Goal: Task Accomplishment & Management: Complete application form

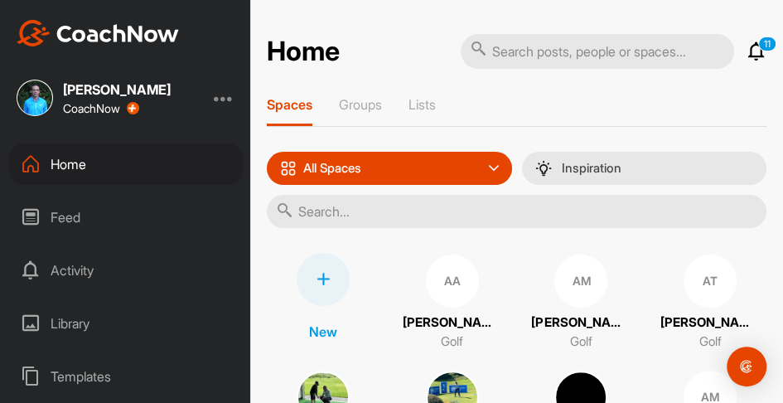
click at [337, 219] on input "text" at bounding box center [517, 211] width 500 height 33
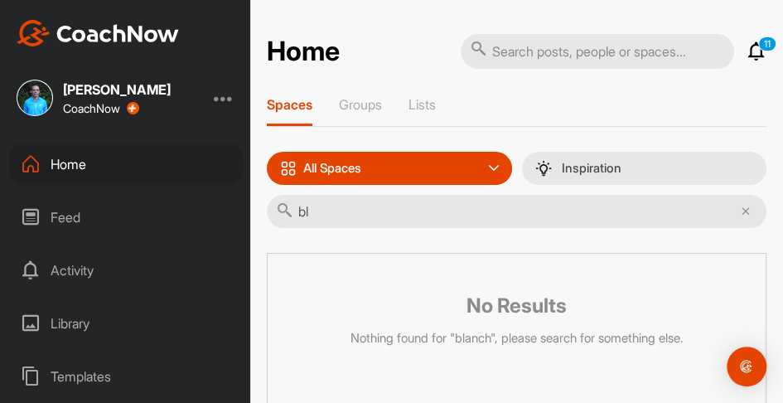
type input "b"
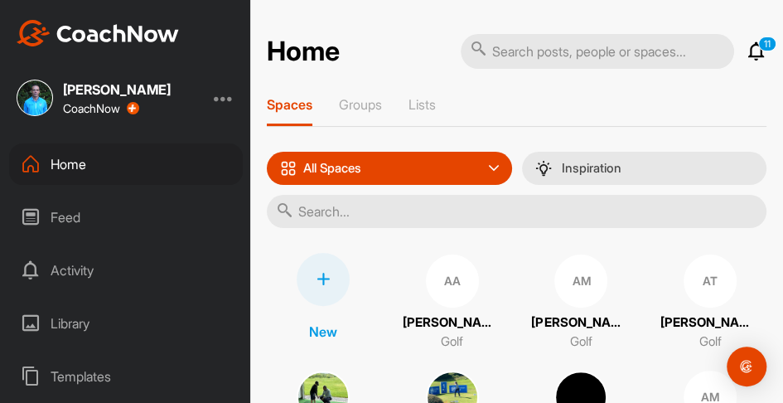
click at [318, 293] on div at bounding box center [323, 279] width 53 height 53
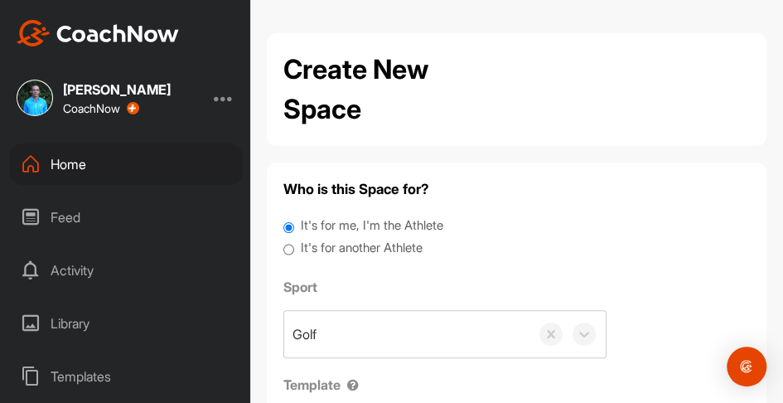
click at [290, 244] on input "It's for another Athlete" at bounding box center [289, 250] width 11 height 22
radio input "true"
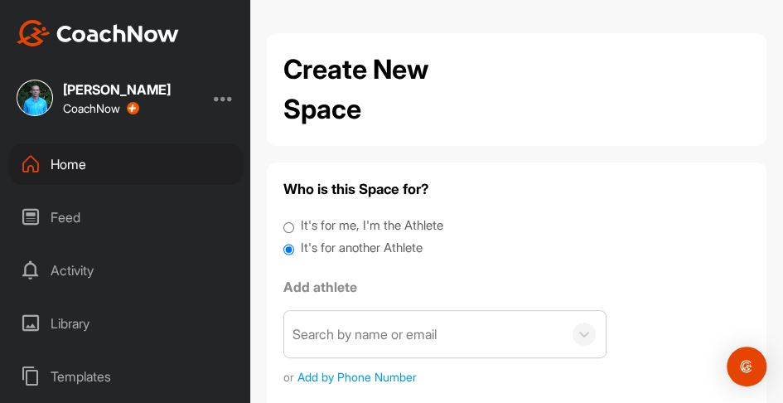
click at [378, 335] on div "Search by name or email" at bounding box center [365, 334] width 144 height 20
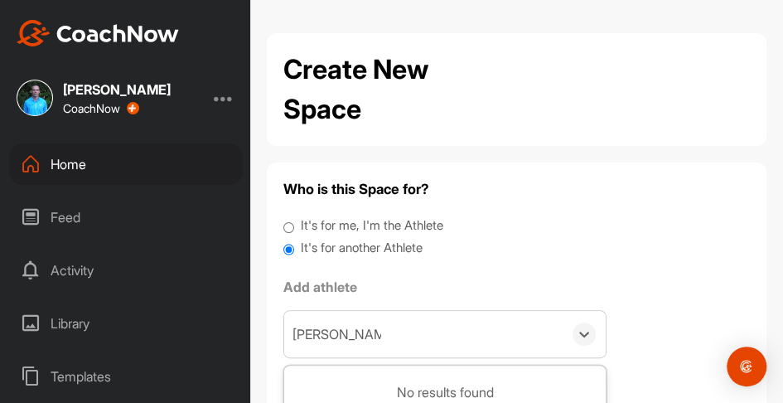
type input "[PERSON_NAME]"
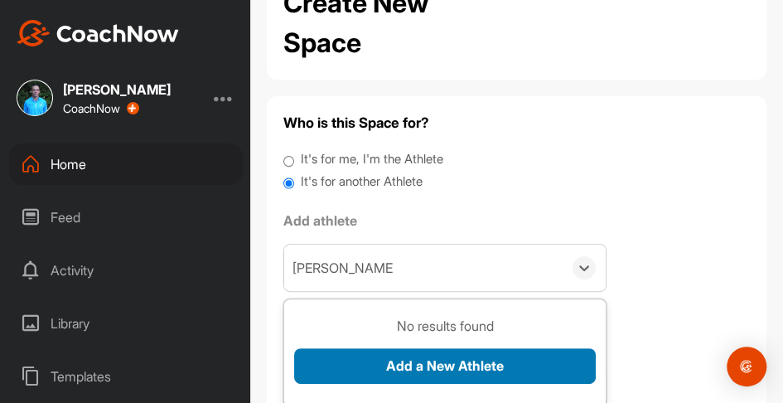
click at [467, 362] on button "Add a New Athlete" at bounding box center [445, 366] width 302 height 36
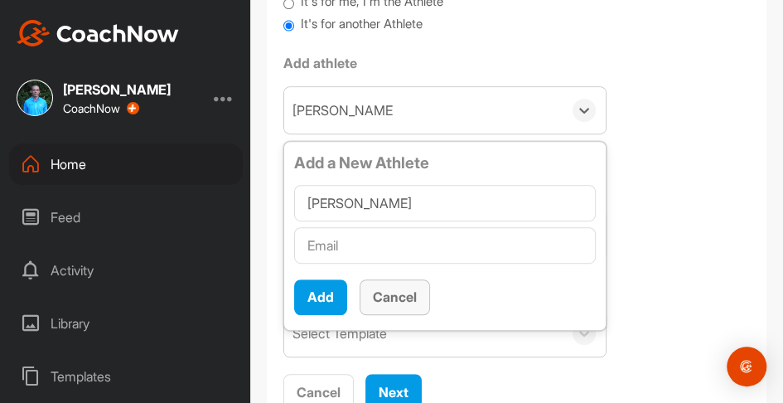
scroll to position [271, 0]
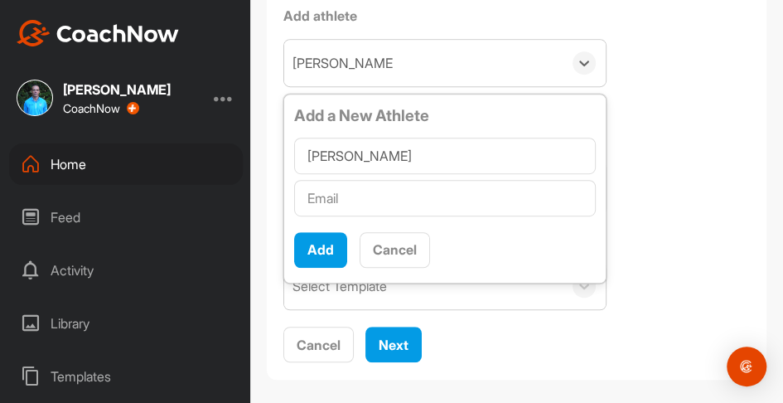
click at [354, 195] on input "text" at bounding box center [445, 198] width 302 height 36
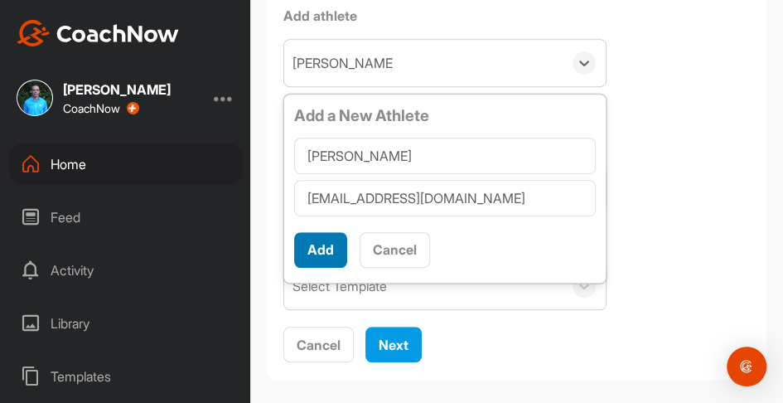
type input "[EMAIL_ADDRESS][DOMAIN_NAME]"
click at [312, 251] on button "Add" at bounding box center [320, 250] width 53 height 36
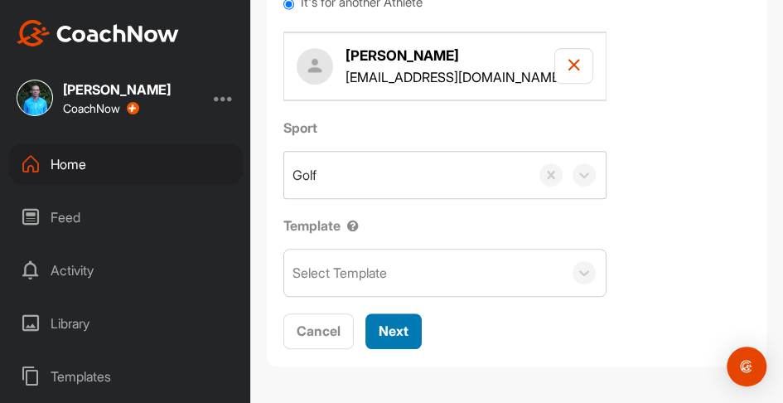
click at [396, 340] on button "Next" at bounding box center [394, 331] width 56 height 36
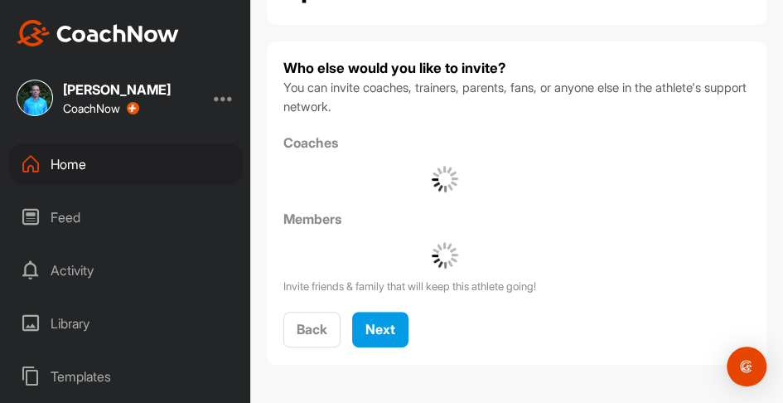
scroll to position [120, 0]
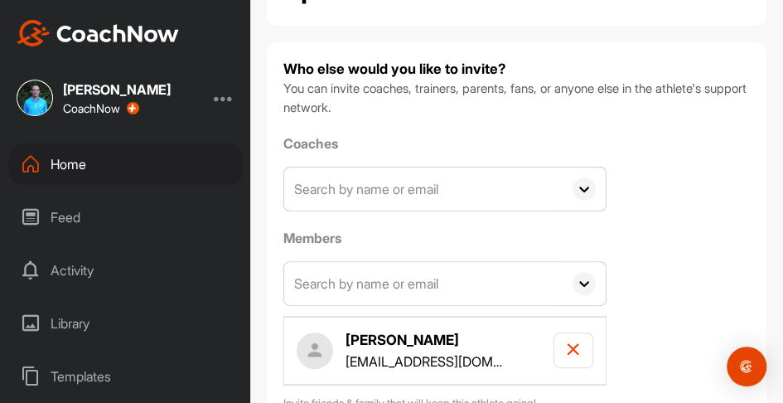
click at [375, 181] on input "text" at bounding box center [423, 188] width 279 height 43
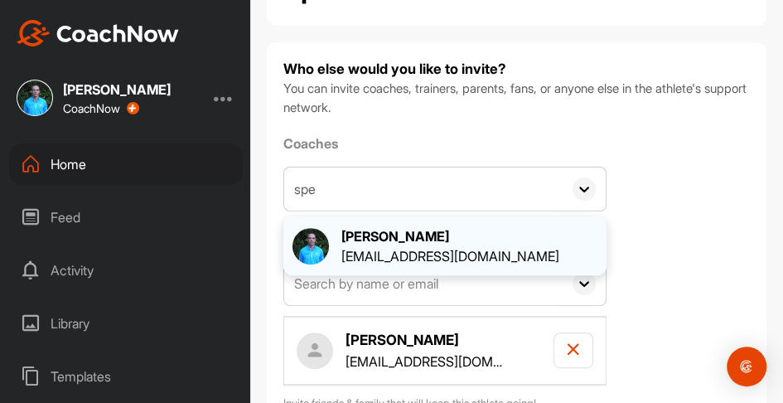
type input "spe"
click at [368, 229] on div "[PERSON_NAME]" at bounding box center [451, 236] width 218 height 20
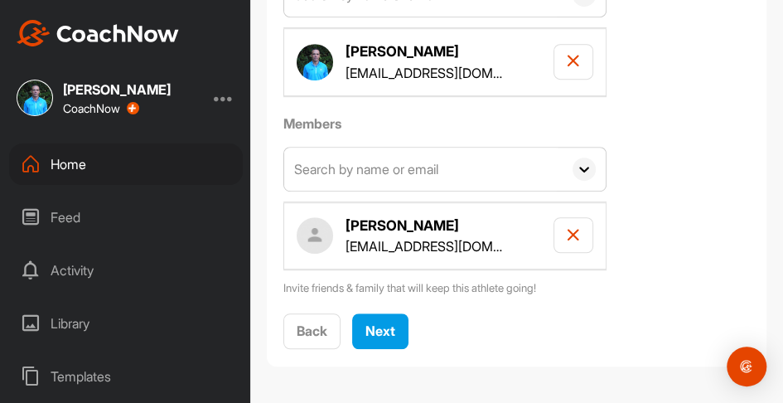
scroll to position [313, 0]
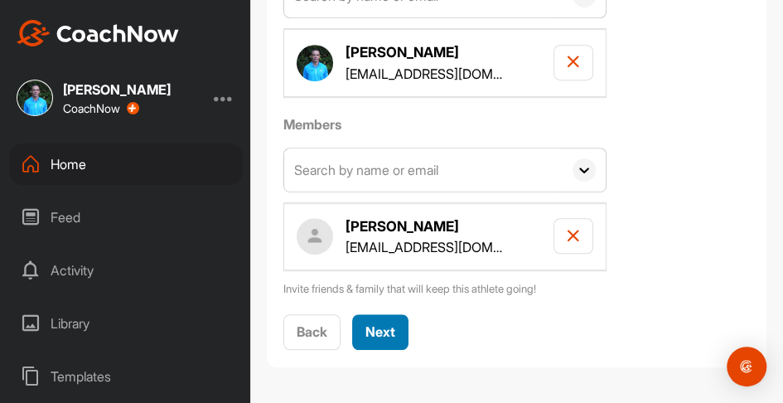
click at [378, 332] on span "Next" at bounding box center [381, 331] width 30 height 17
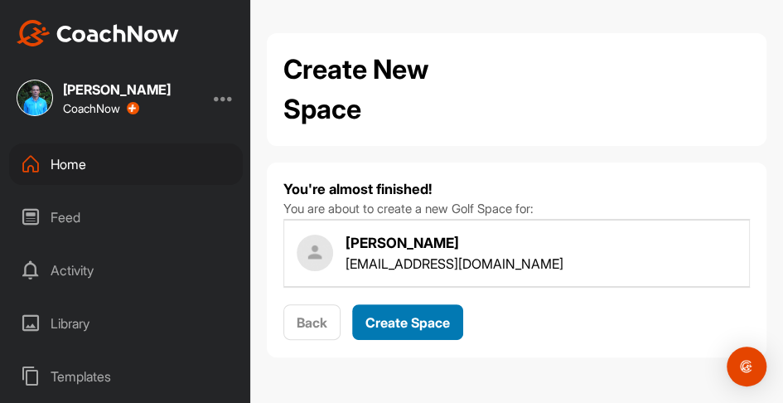
click at [410, 318] on span "Create Space" at bounding box center [408, 322] width 85 height 17
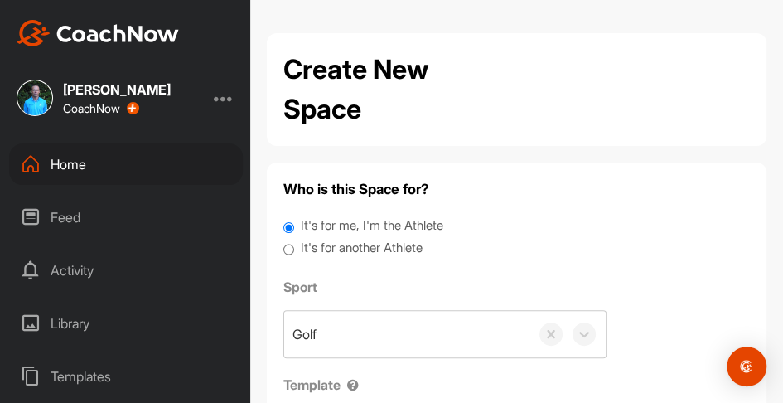
click at [75, 162] on div "Home" at bounding box center [126, 163] width 234 height 41
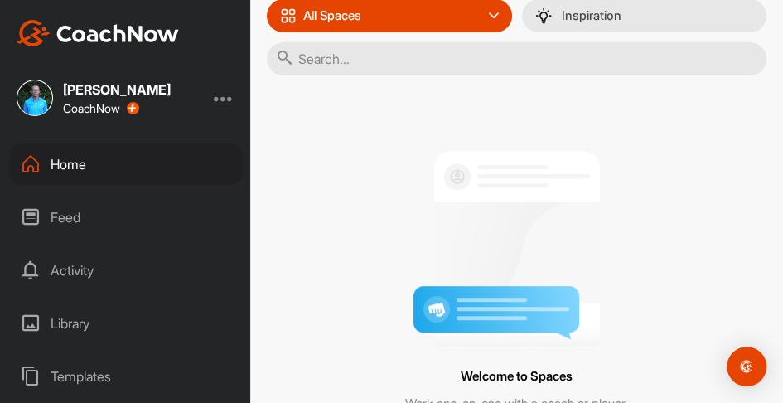
scroll to position [133, 0]
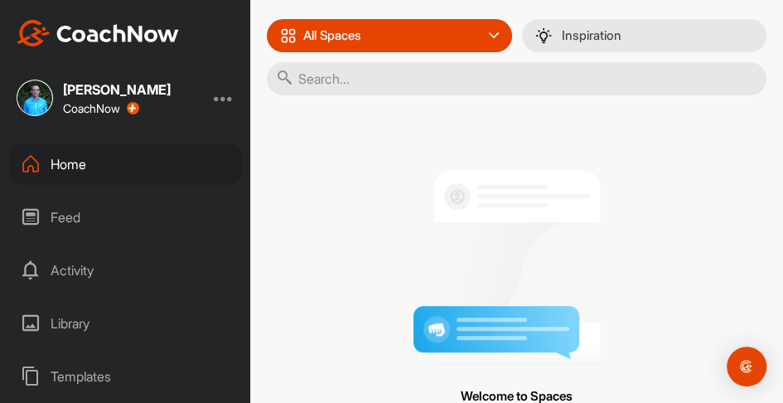
click at [65, 171] on div "Home" at bounding box center [126, 163] width 234 height 41
click at [83, 157] on div "Home" at bounding box center [126, 163] width 234 height 41
click at [68, 226] on div "Feed" at bounding box center [126, 216] width 234 height 41
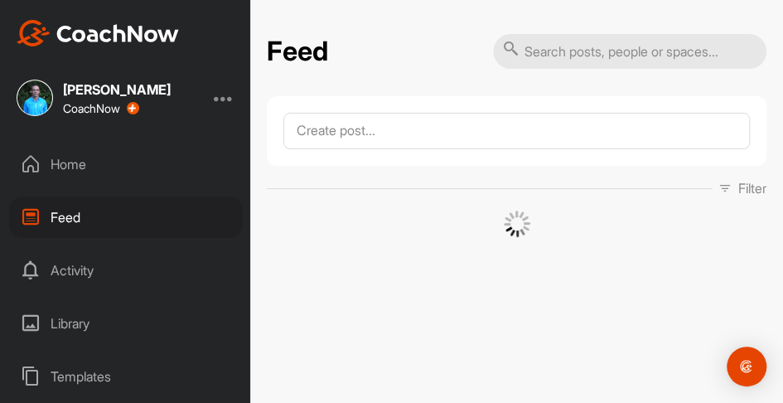
click at [78, 164] on div "Home" at bounding box center [126, 163] width 234 height 41
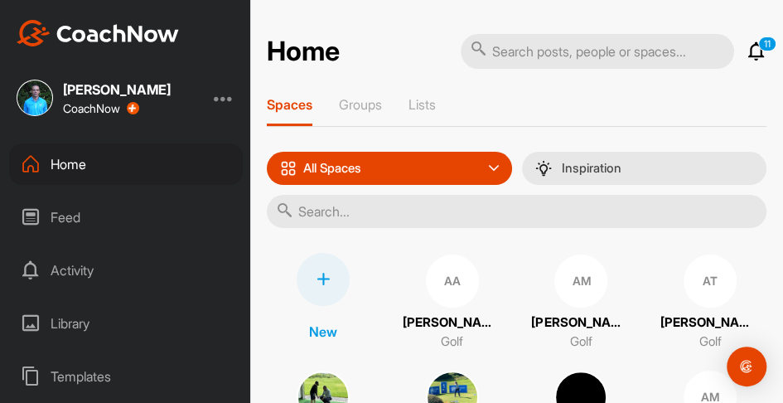
click at [446, 310] on div "AA Aaron Angus Golf" at bounding box center [452, 302] width 113 height 99
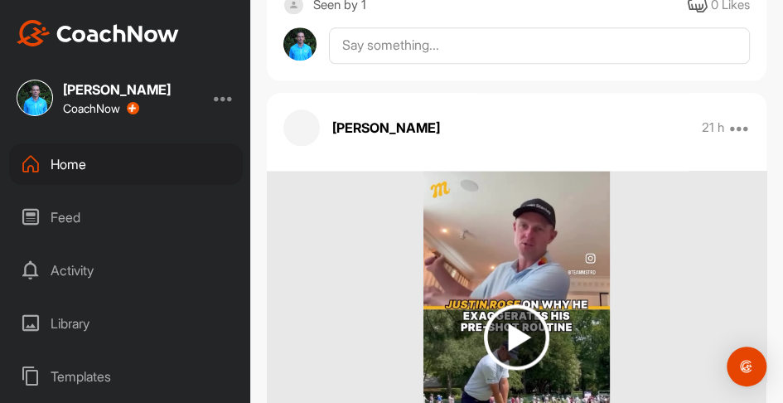
scroll to position [716, 0]
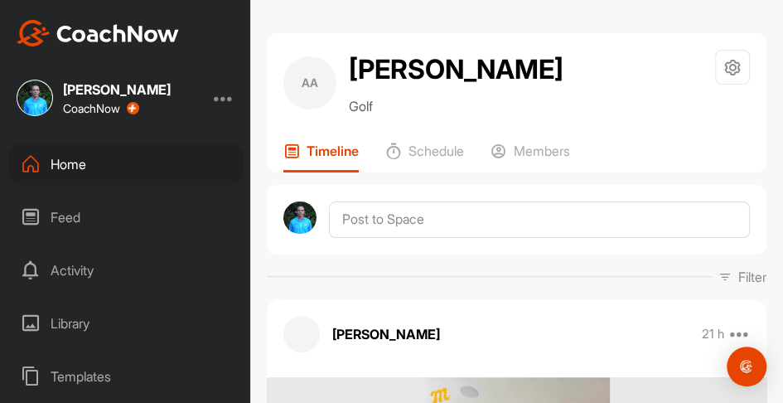
click at [73, 166] on div "Home" at bounding box center [126, 163] width 234 height 41
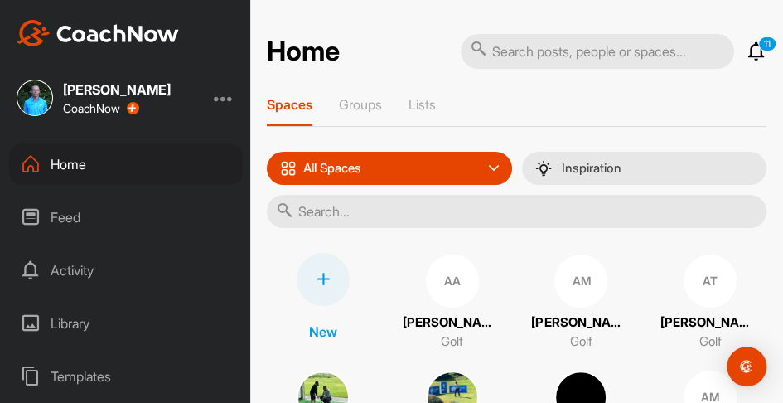
click at [382, 212] on input "text" at bounding box center [517, 211] width 500 height 33
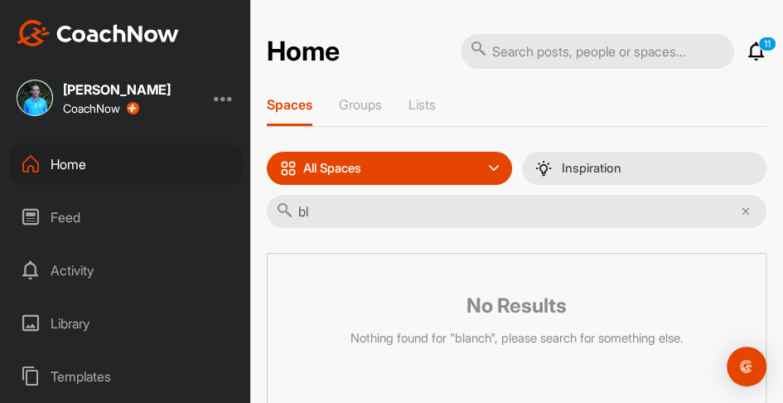
type input "b"
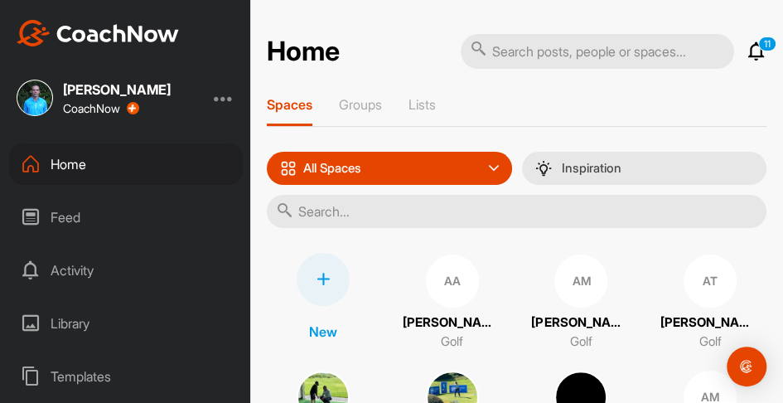
click at [365, 214] on input "text" at bounding box center [517, 211] width 500 height 33
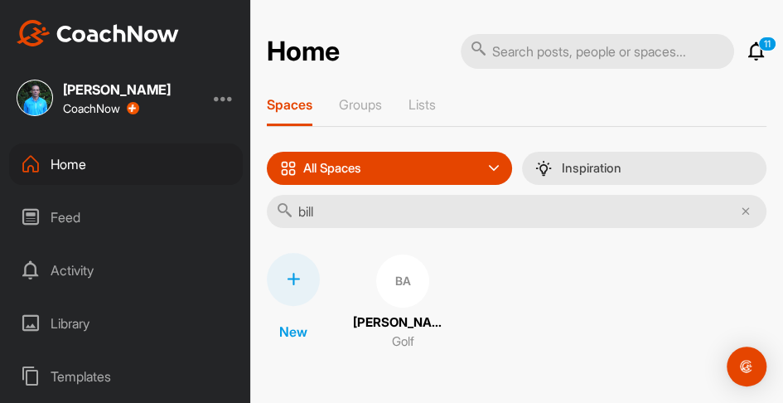
type input "bill"
click at [293, 283] on icon at bounding box center [293, 279] width 13 height 13
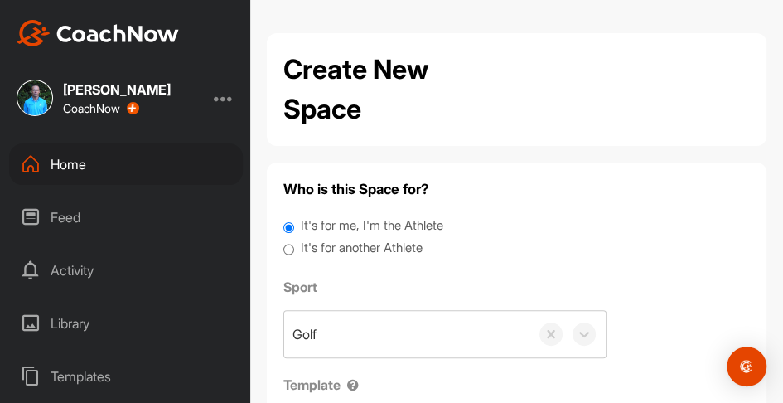
click at [287, 244] on input "It's for another Athlete" at bounding box center [289, 250] width 11 height 22
radio input "true"
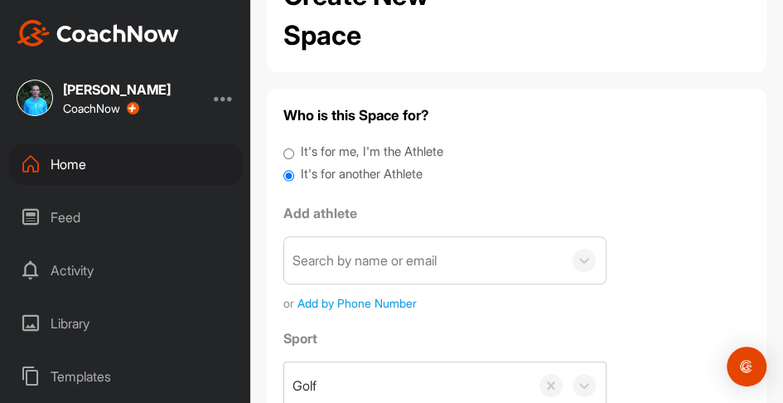
scroll to position [83, 0]
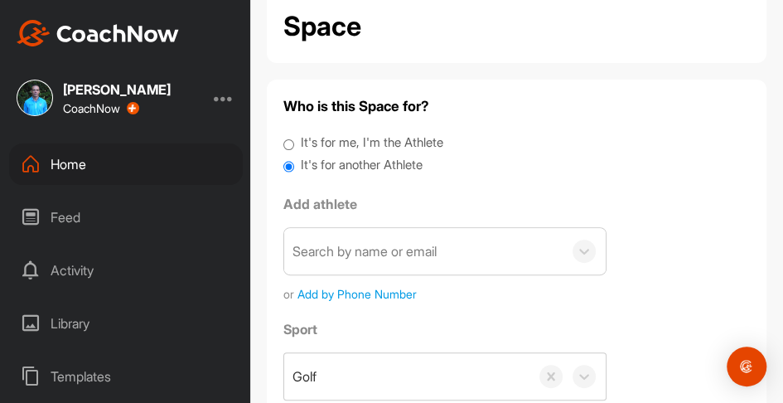
click at [411, 238] on div "Search by name or email" at bounding box center [423, 251] width 279 height 46
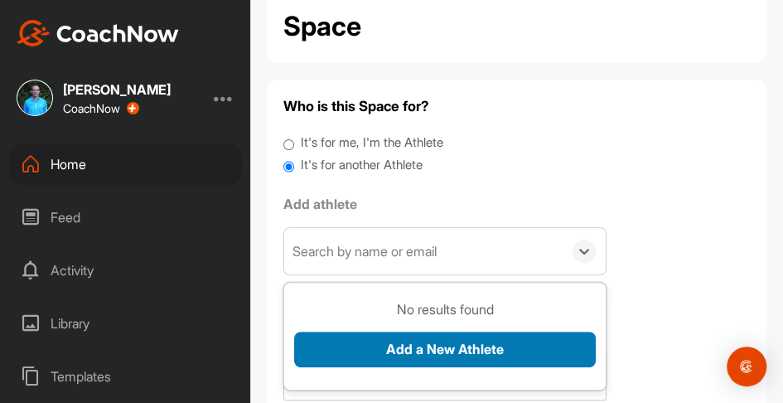
click at [429, 338] on button "Add a New Athlete" at bounding box center [445, 350] width 302 height 36
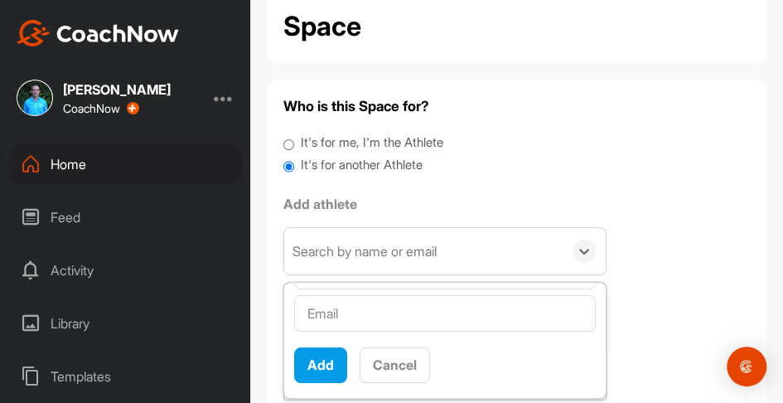
type input "[PERSON_NAME]"
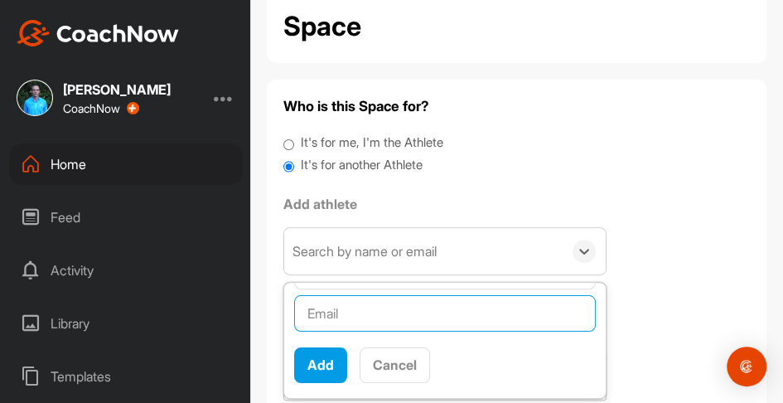
scroll to position [74, 0]
paste input "[EMAIL_ADDRESS][DOMAIN_NAME]"
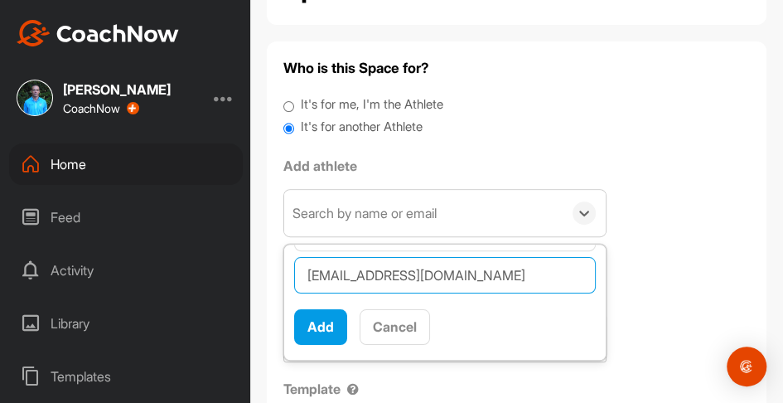
scroll to position [121, 0]
type input "[EMAIL_ADDRESS][DOMAIN_NAME]"
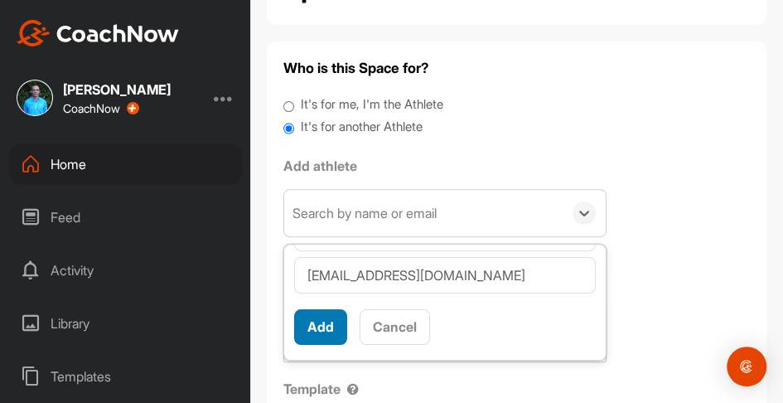
scroll to position [10, 0]
click at [316, 326] on button "Add" at bounding box center [320, 327] width 53 height 36
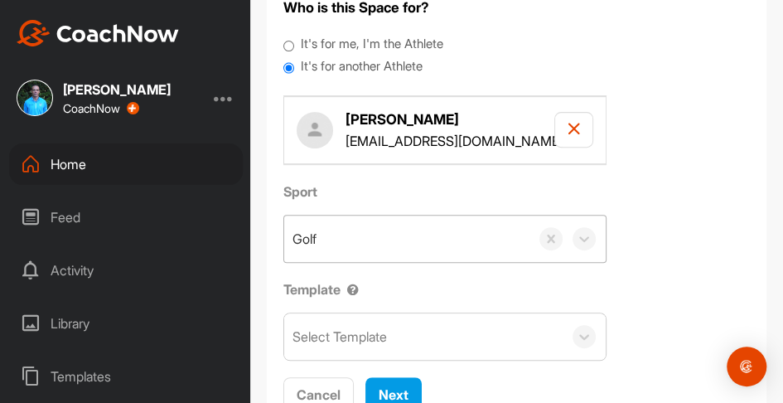
scroll to position [209, 0]
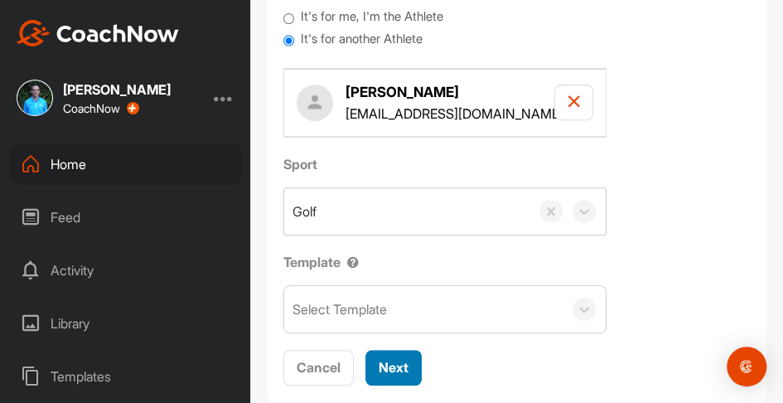
click at [385, 371] on span "Next" at bounding box center [394, 367] width 30 height 17
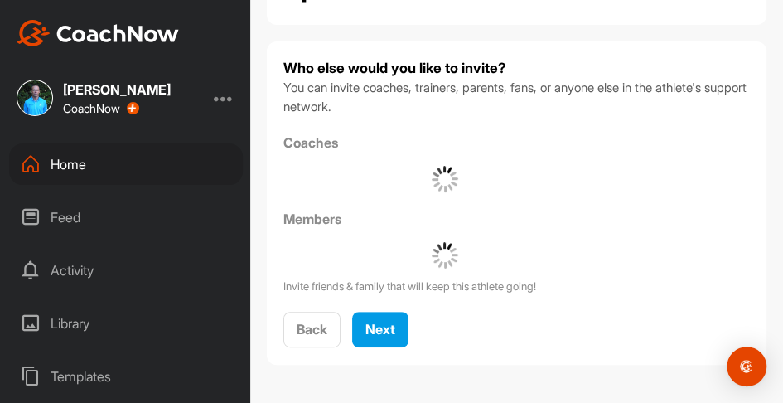
scroll to position [120, 0]
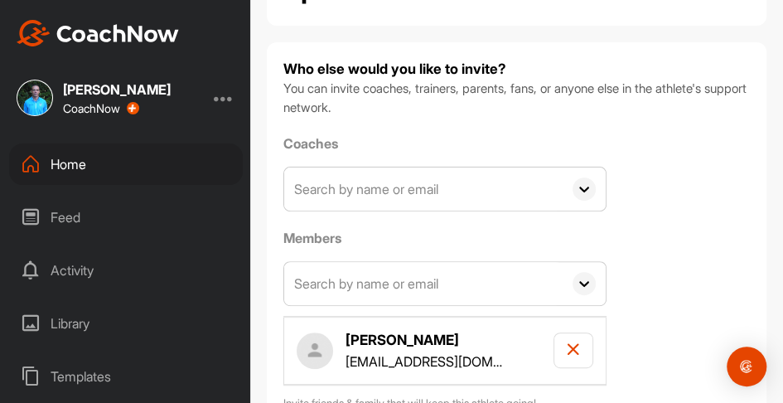
click at [350, 185] on input "text" at bounding box center [423, 188] width 279 height 43
click at [364, 171] on input "spent" at bounding box center [423, 188] width 279 height 43
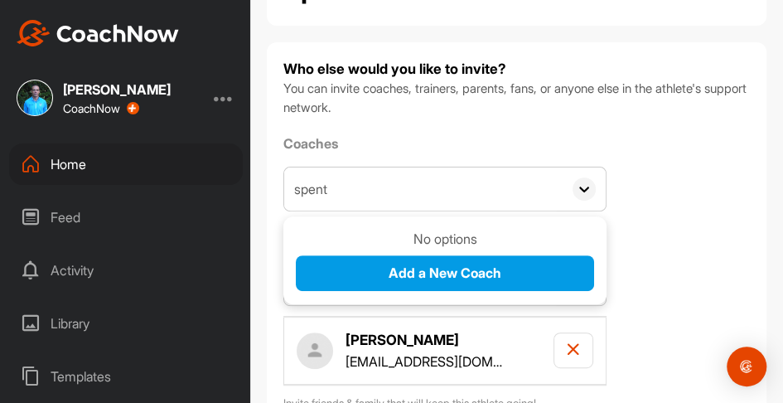
click at [366, 191] on input "spent" at bounding box center [423, 188] width 279 height 43
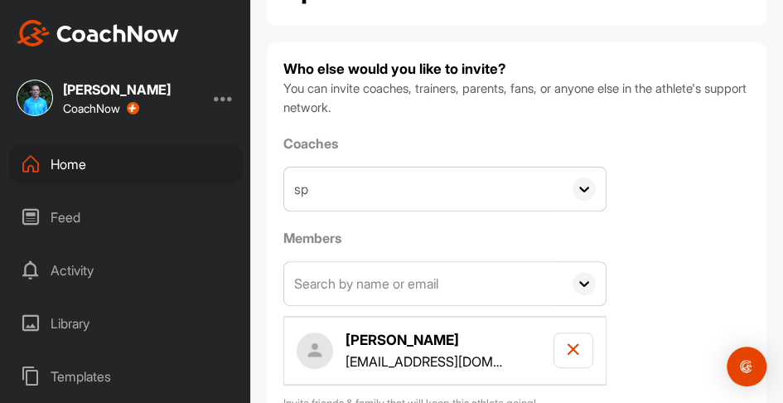
type input "s"
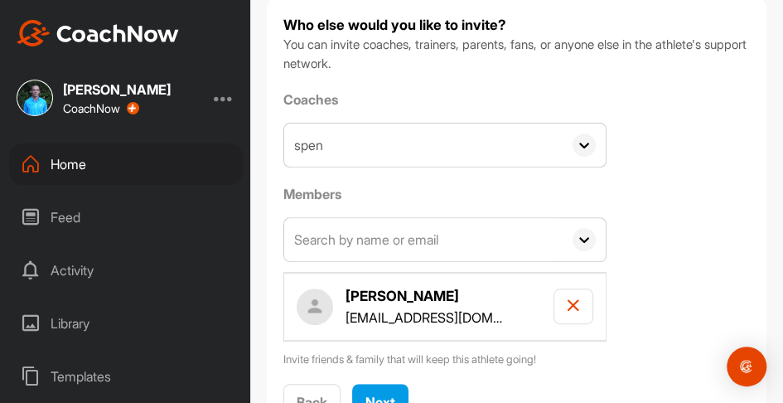
scroll to position [167, 0]
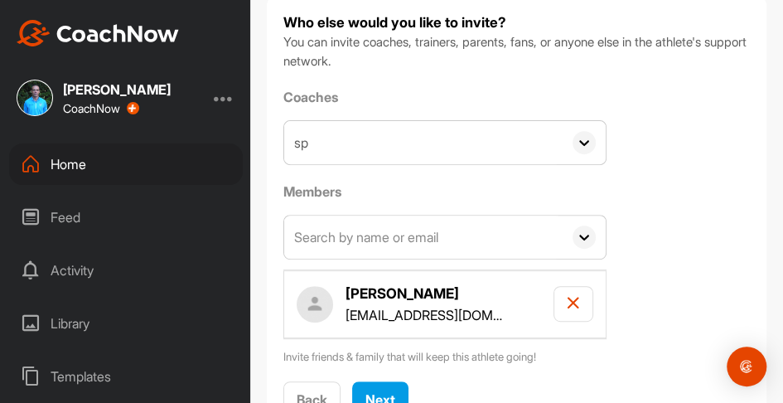
type input "s"
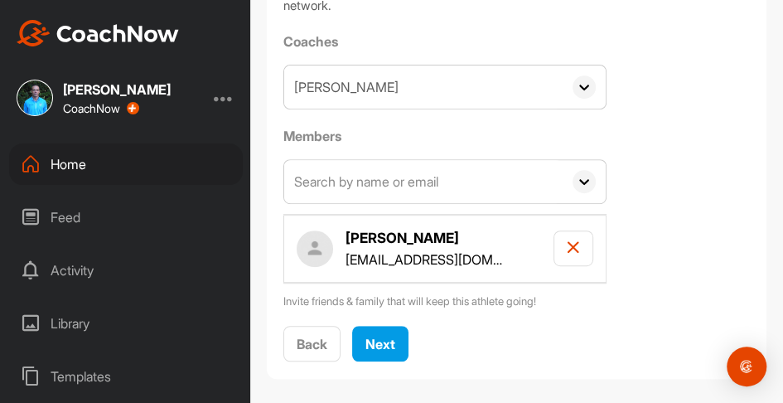
scroll to position [224, 0]
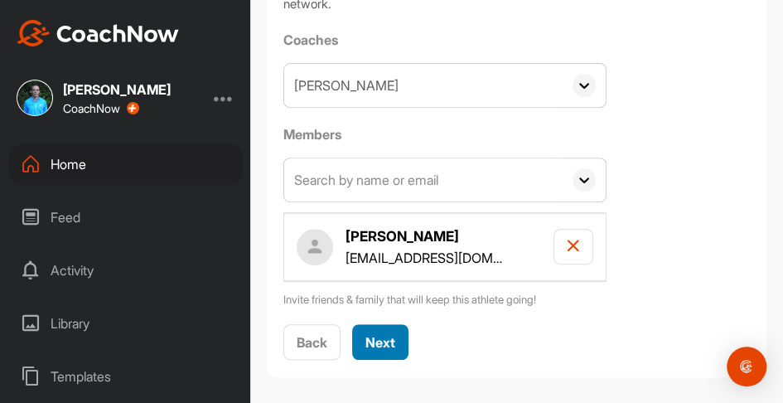
type input "[PERSON_NAME]"
click at [385, 347] on span "Next" at bounding box center [381, 342] width 30 height 17
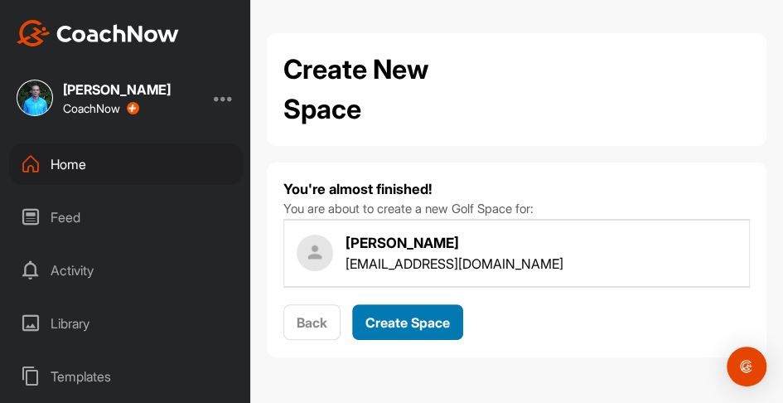
click at [401, 323] on span "Create Space" at bounding box center [408, 322] width 85 height 17
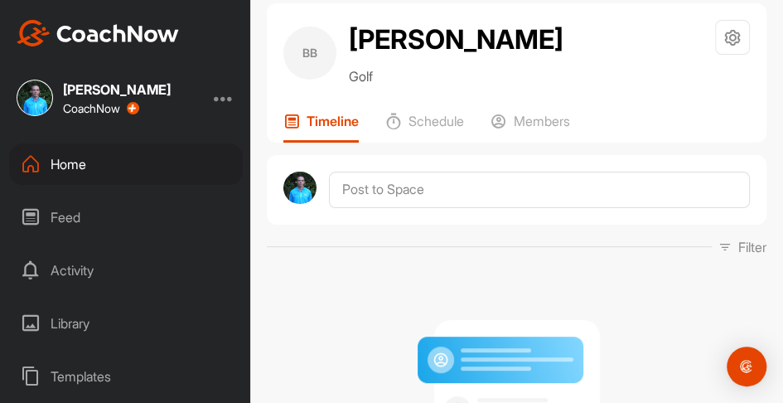
scroll to position [30, 0]
